Goal: Task Accomplishment & Management: Manage account settings

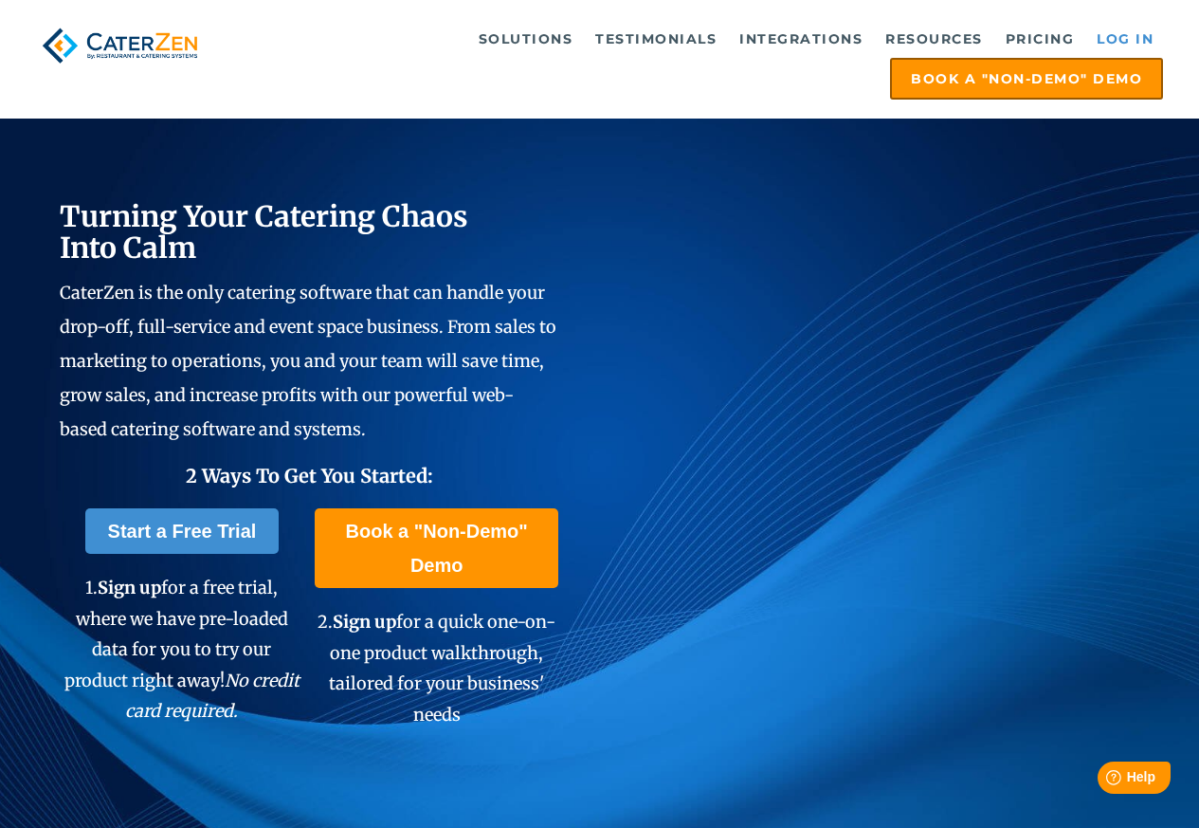
click at [1130, 29] on link "Log in" at bounding box center [1126, 39] width 76 height 38
click at [1129, 26] on link "Log in" at bounding box center [1126, 39] width 76 height 38
